Goal: Information Seeking & Learning: Find specific page/section

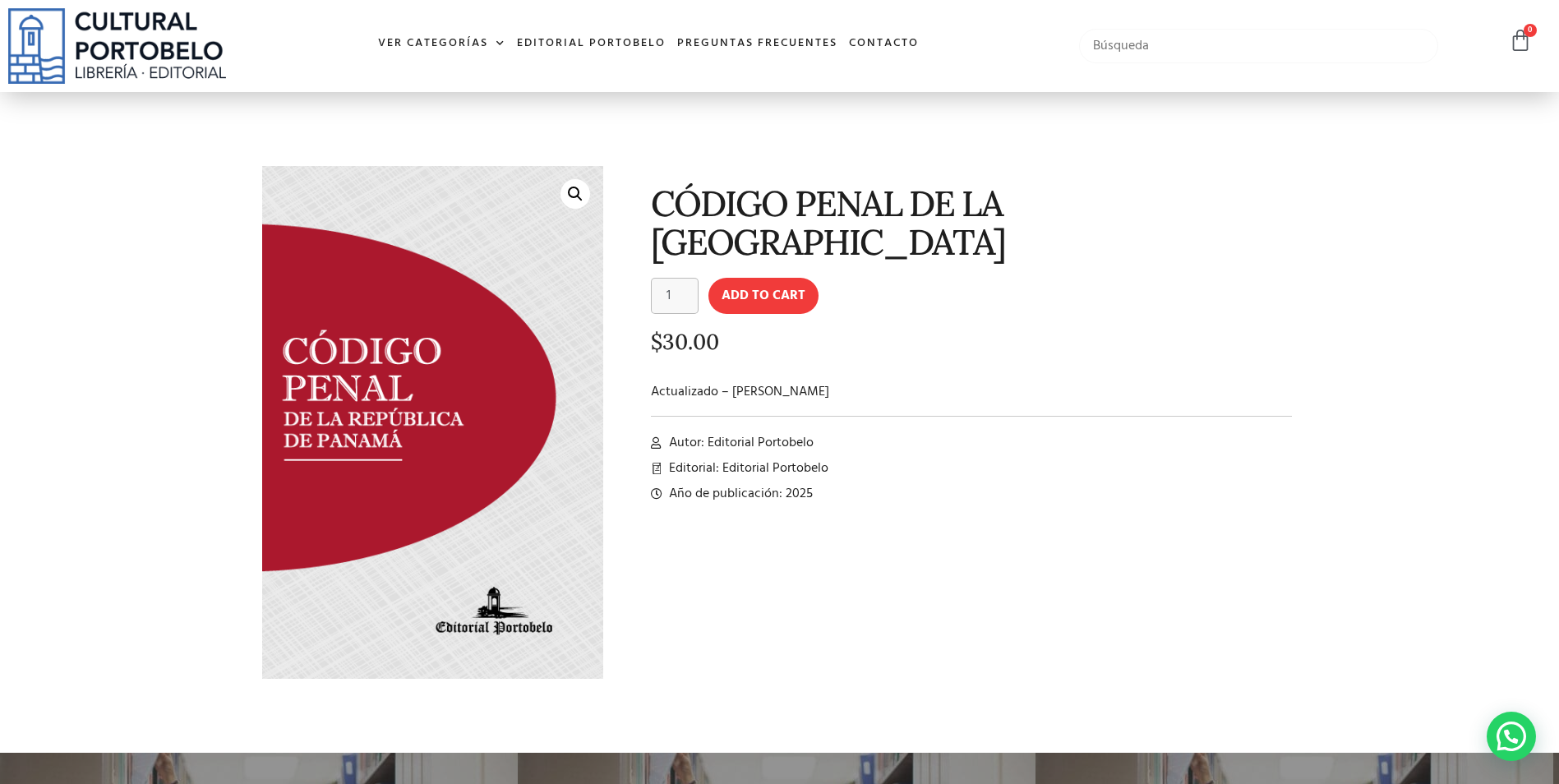
click at [1103, 45] on input "text" at bounding box center [1258, 46] width 359 height 34
type input "constitucion"
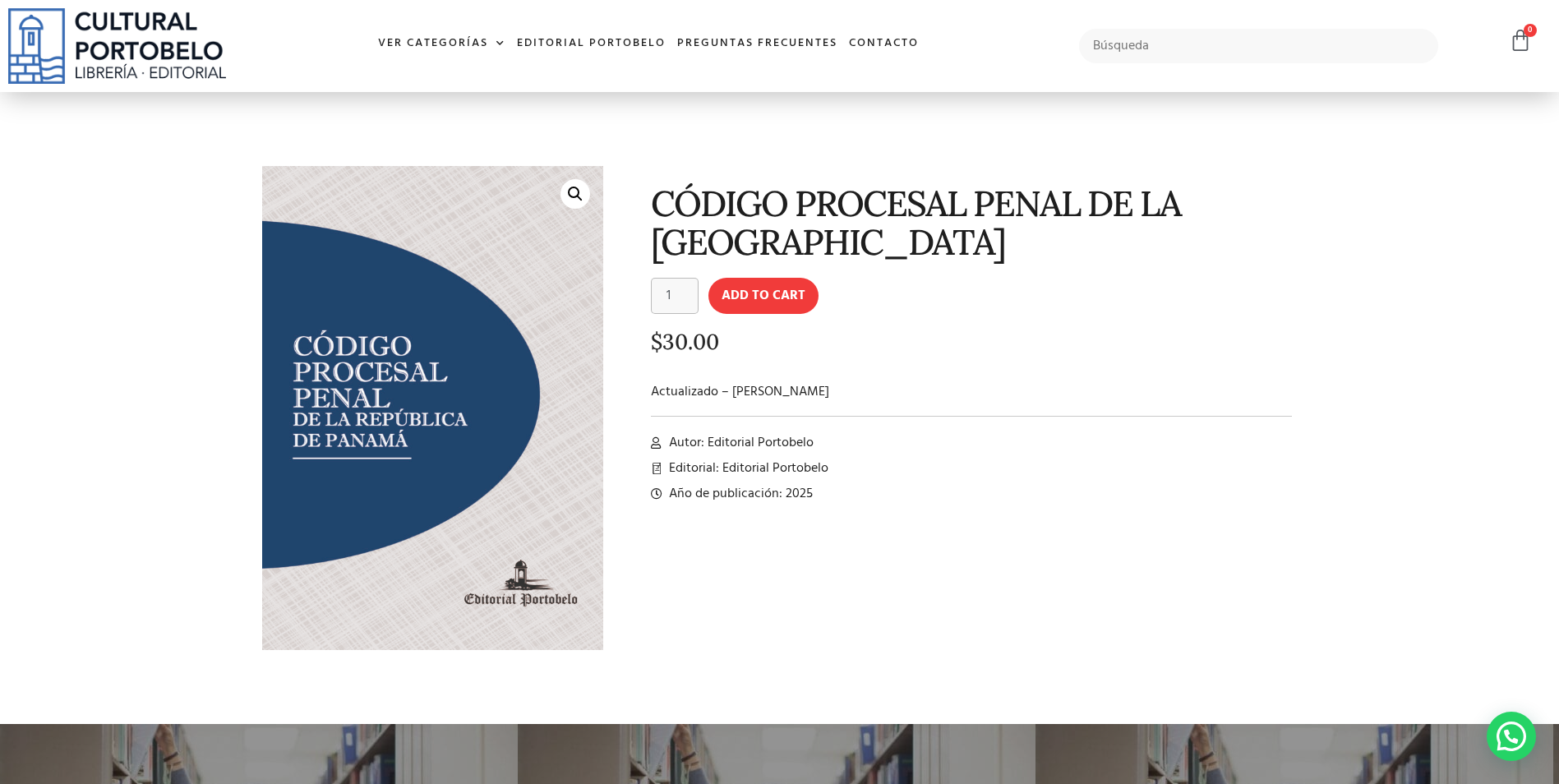
click at [977, 364] on div "$ 30.00" at bounding box center [972, 348] width 642 height 35
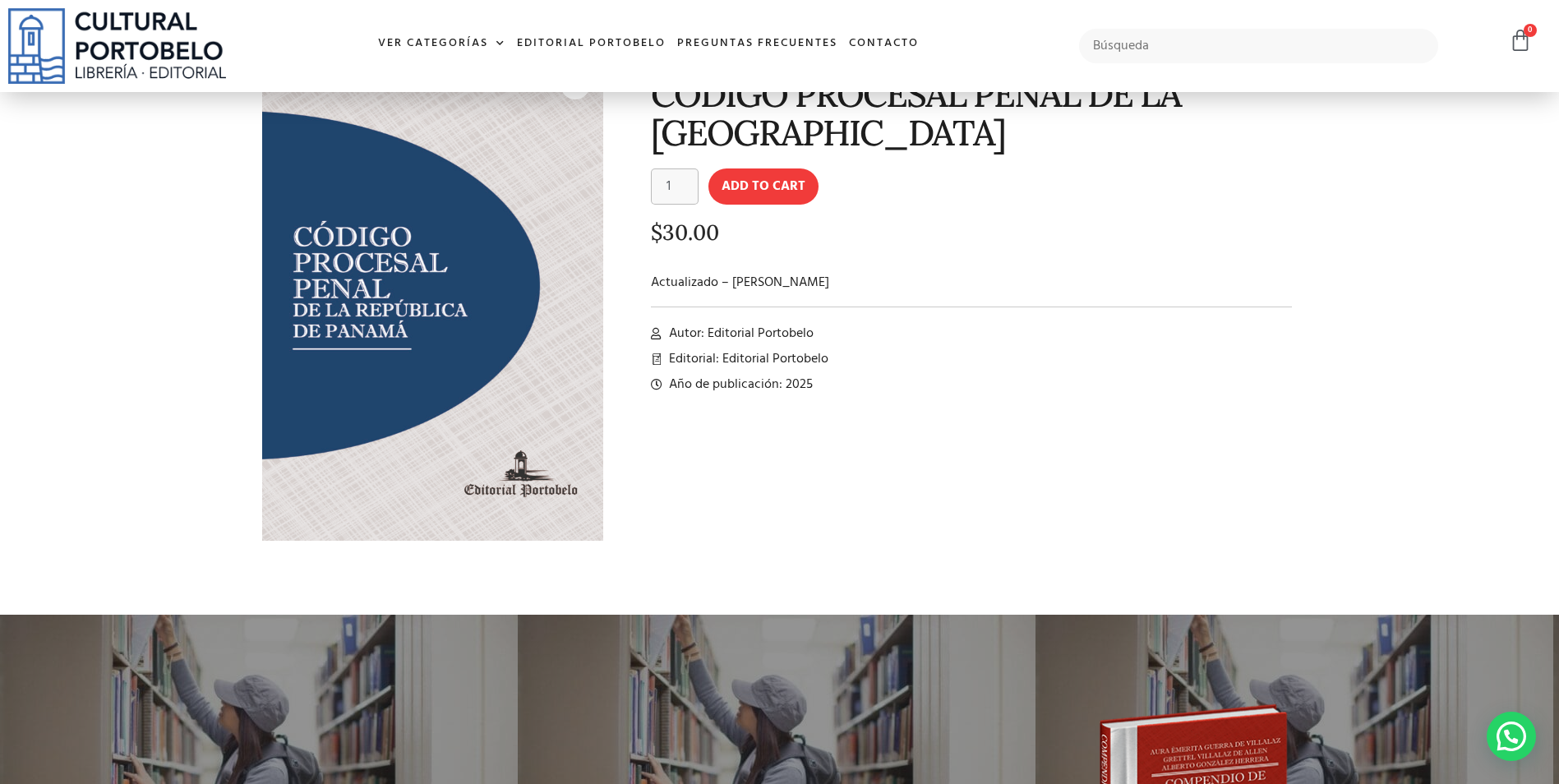
scroll to position [328, 0]
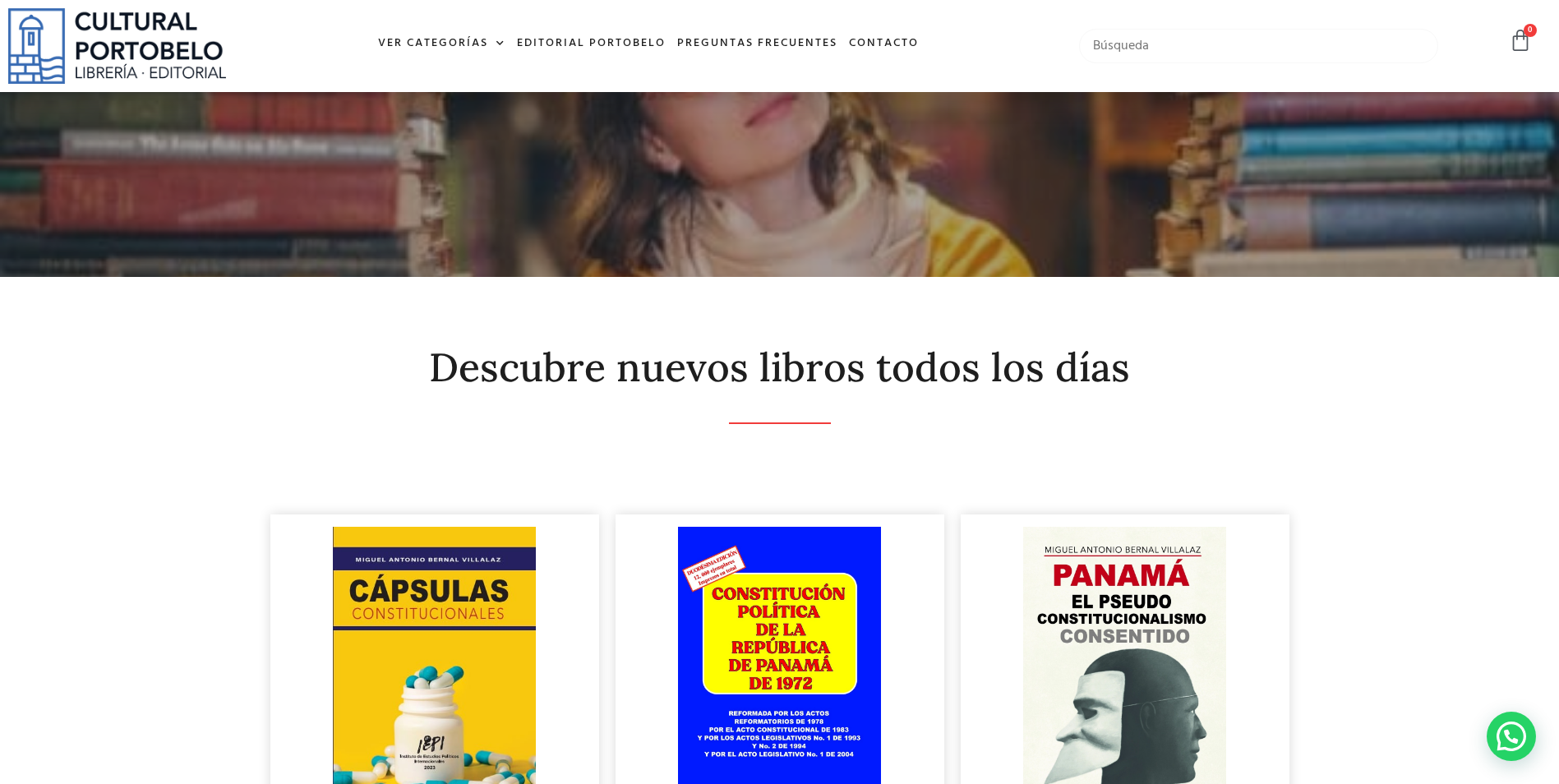
drag, startPoint x: 1151, startPoint y: 41, endPoint x: 1146, endPoint y: 52, distance: 12.1
click at [1151, 43] on input "text" at bounding box center [1258, 46] width 359 height 34
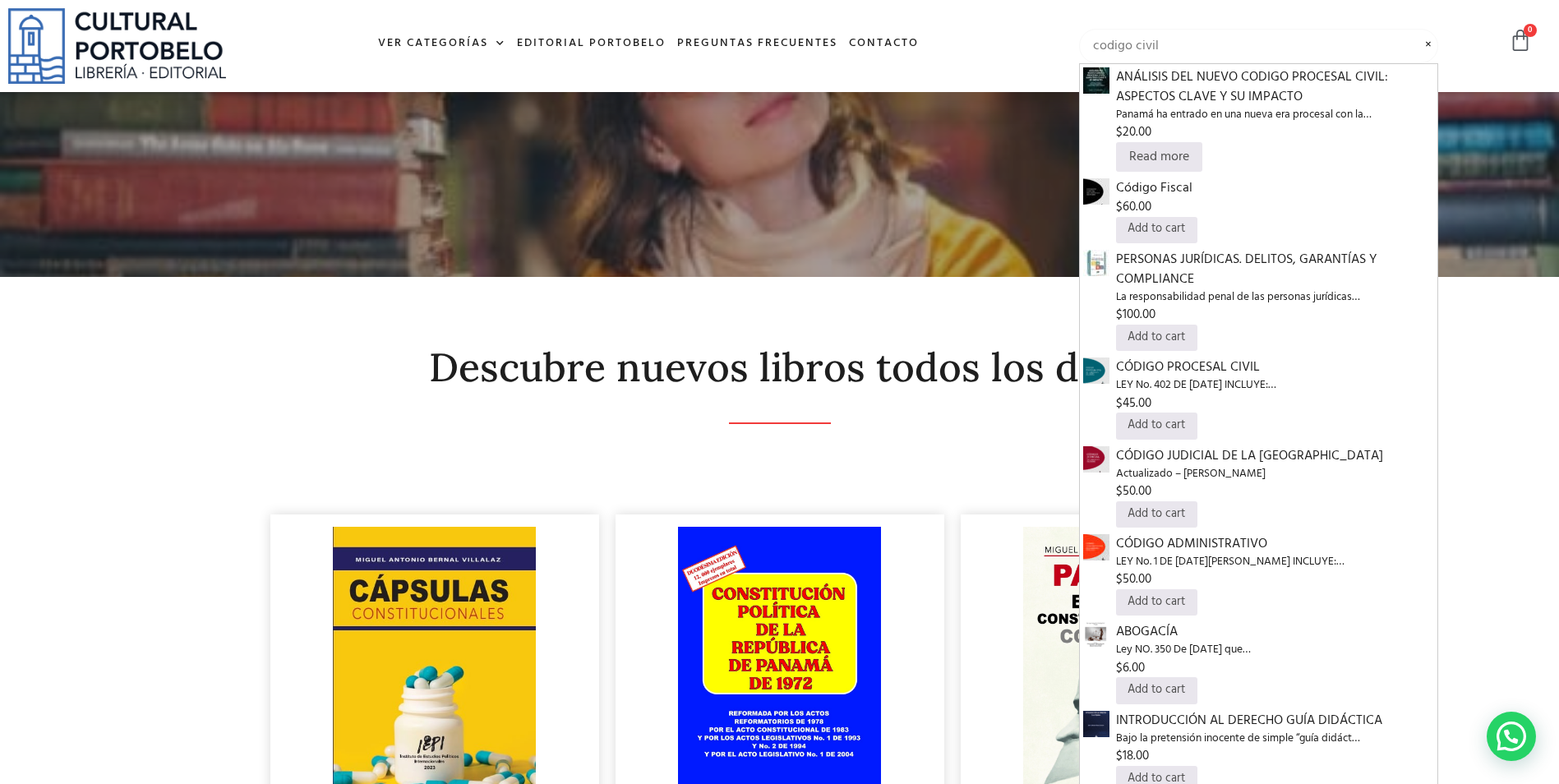
type input "codigo civil"
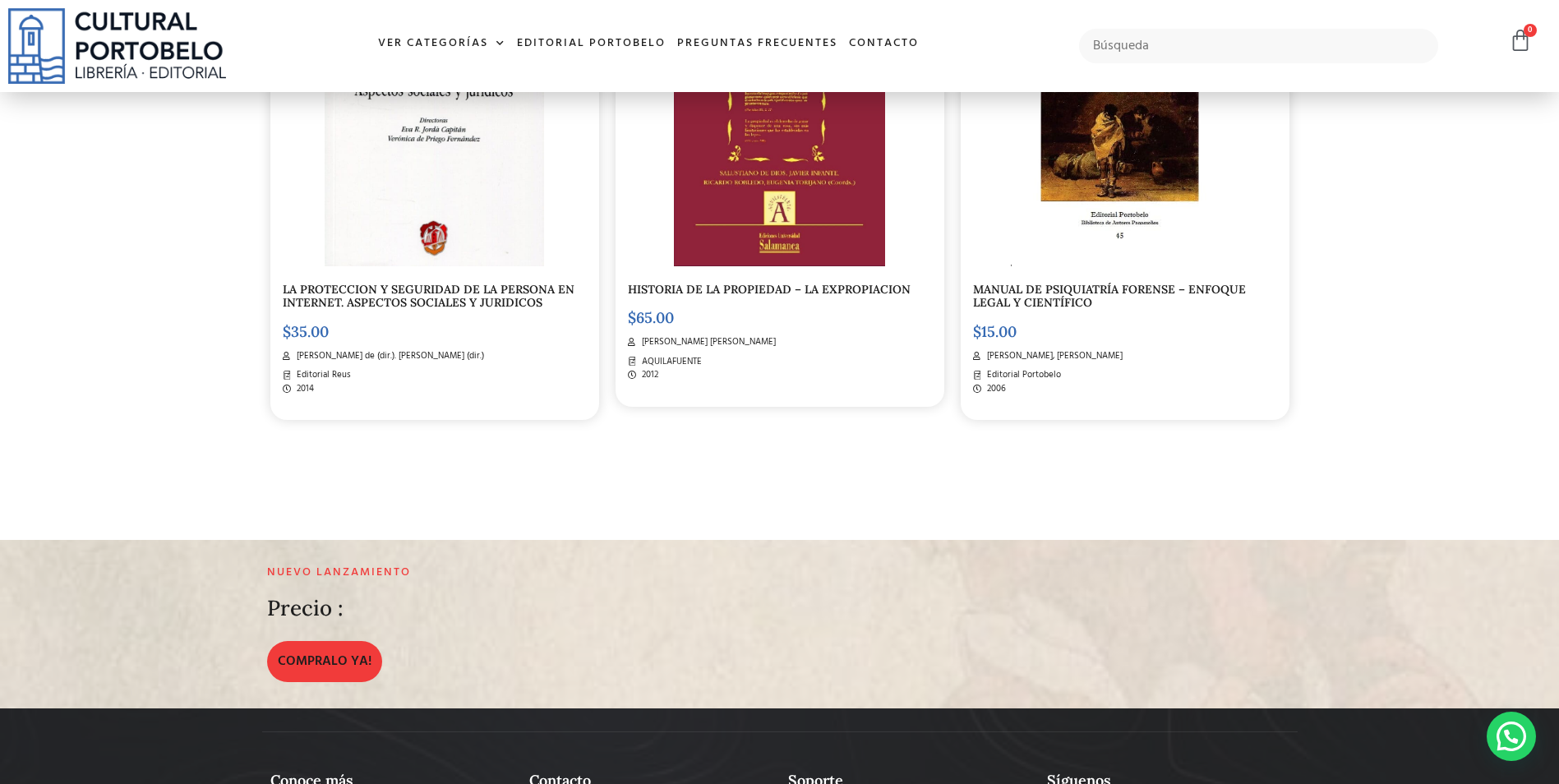
scroll to position [2950, 0]
